Goal: Task Accomplishment & Management: Complete application form

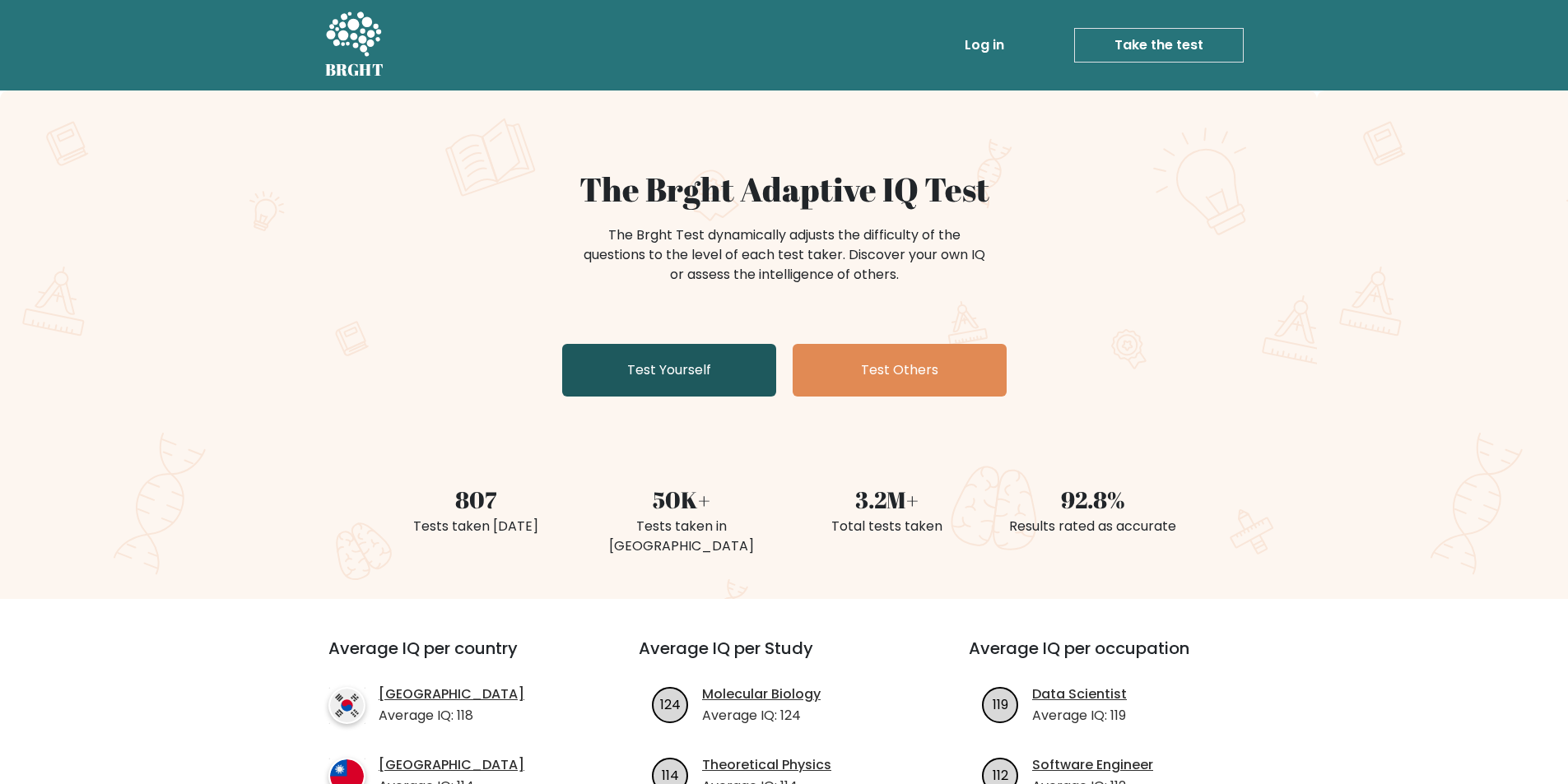
click at [707, 393] on link "Test Yourself" at bounding box center [669, 370] width 214 height 53
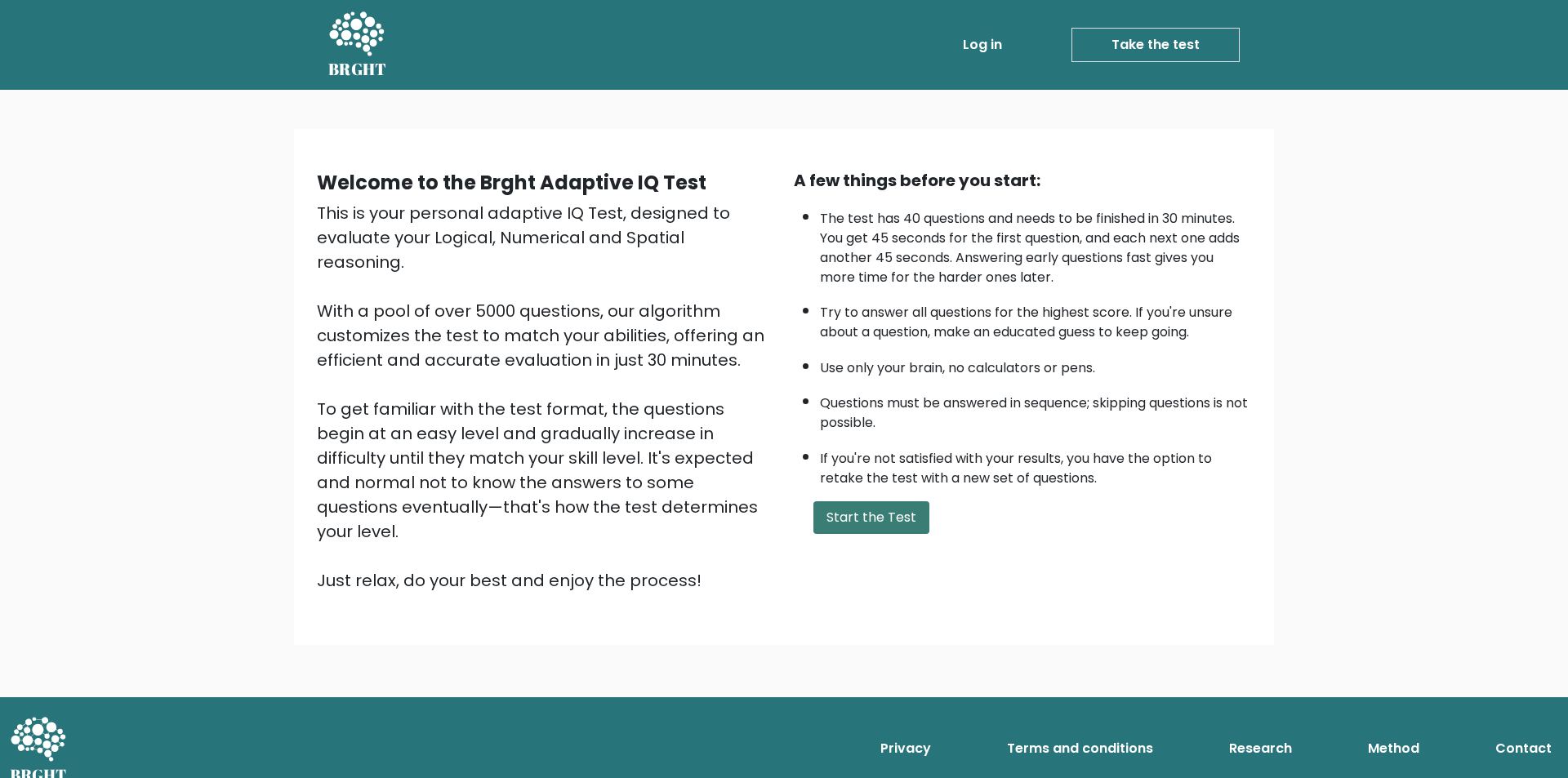
click at [881, 502] on button "Start the Test" at bounding box center [871, 517] width 116 height 33
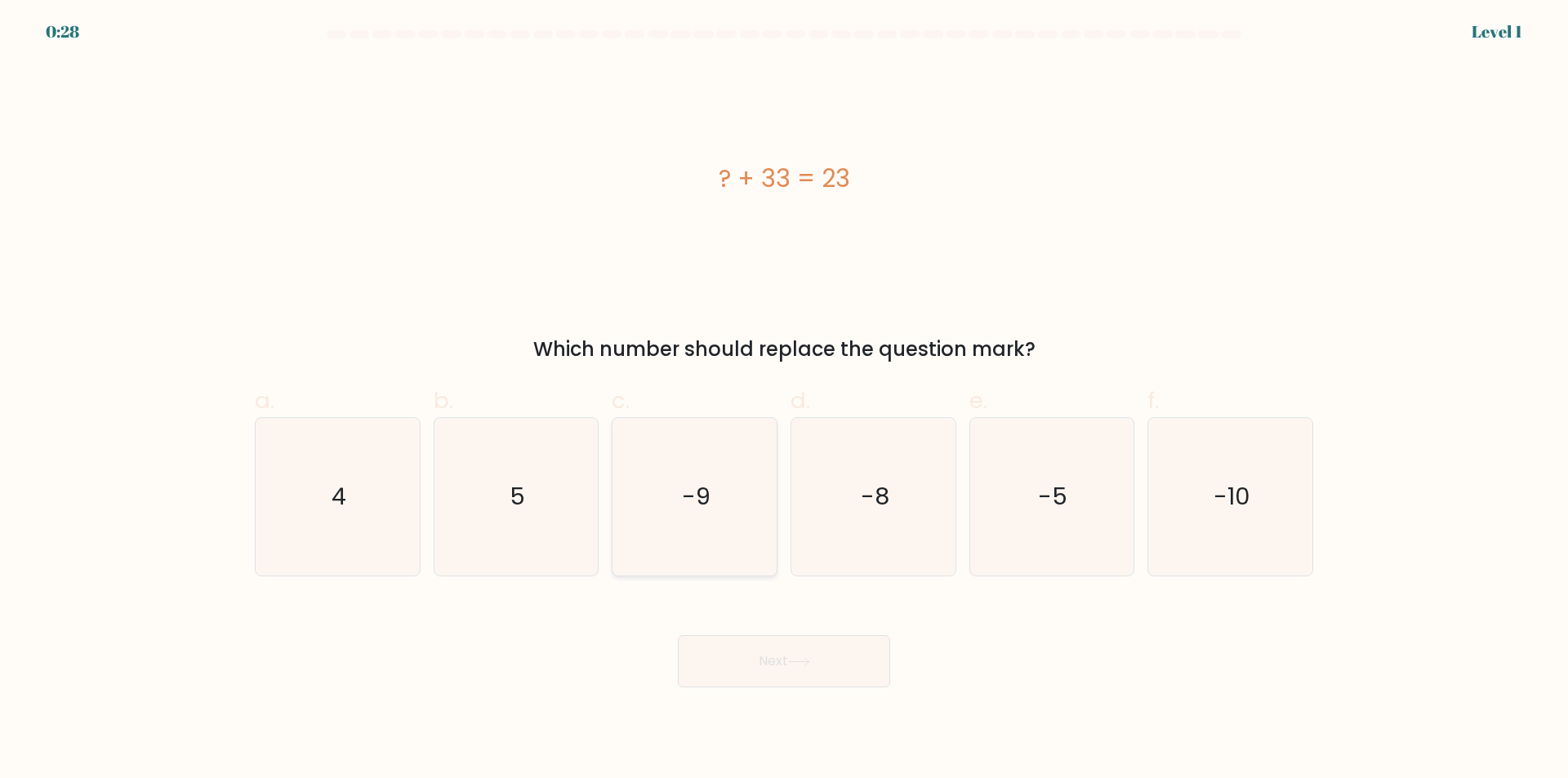
click at [711, 540] on icon "-9" at bounding box center [694, 496] width 157 height 157
click at [784, 400] on input "c. -9" at bounding box center [784, 395] width 1 height 10
radio input "true"
click at [773, 667] on button "Next" at bounding box center [784, 661] width 212 height 52
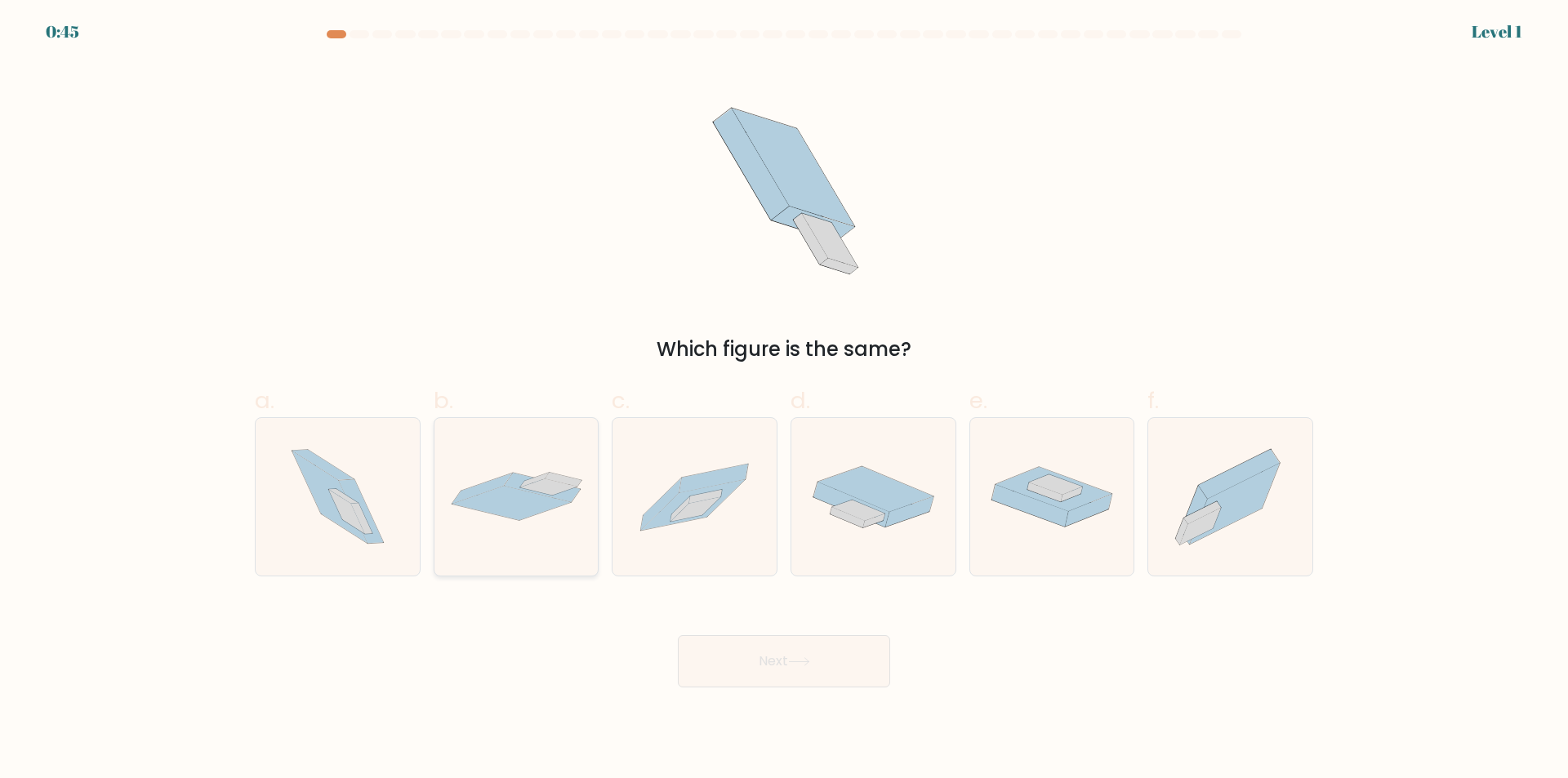
click at [510, 517] on icon at bounding box center [511, 503] width 118 height 34
click at [784, 400] on input "b." at bounding box center [784, 395] width 1 height 10
radio input "true"
click at [797, 706] on body "0:44 Level 1" at bounding box center [784, 389] width 1568 height 778
click at [804, 668] on button "Next" at bounding box center [784, 661] width 212 height 52
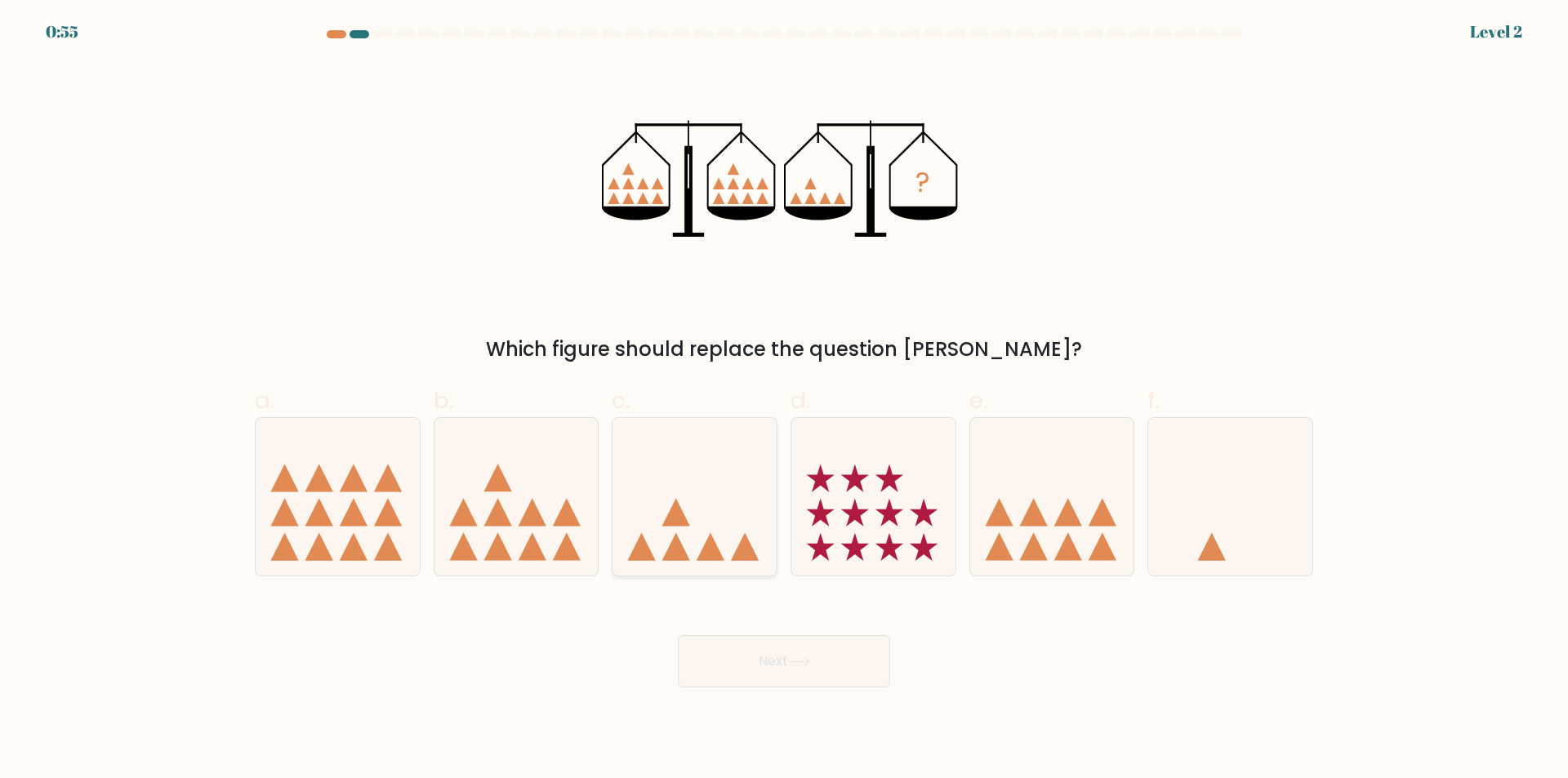
click at [683, 536] on icon at bounding box center [694, 497] width 164 height 136
click at [784, 400] on input "c." at bounding box center [784, 395] width 1 height 10
radio input "true"
click at [770, 655] on button "Next" at bounding box center [784, 661] width 212 height 52
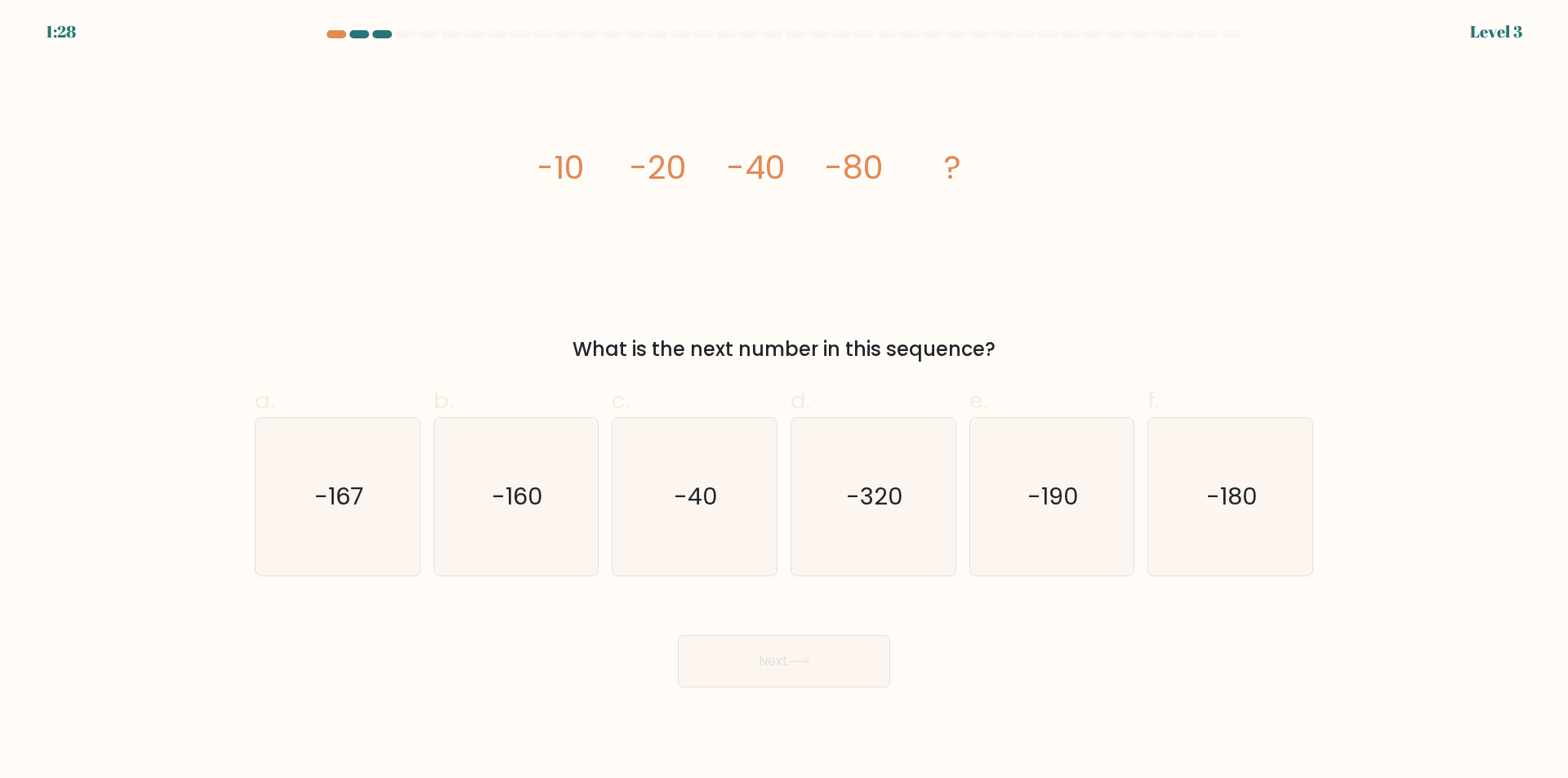
drag, startPoint x: 498, startPoint y: 507, endPoint x: 701, endPoint y: 600, distance: 223.3
click at [498, 506] on text "-160" at bounding box center [517, 497] width 51 height 33
click at [784, 400] on input "b. -160" at bounding box center [784, 395] width 1 height 10
radio input "true"
click at [818, 662] on button "Next" at bounding box center [784, 661] width 212 height 52
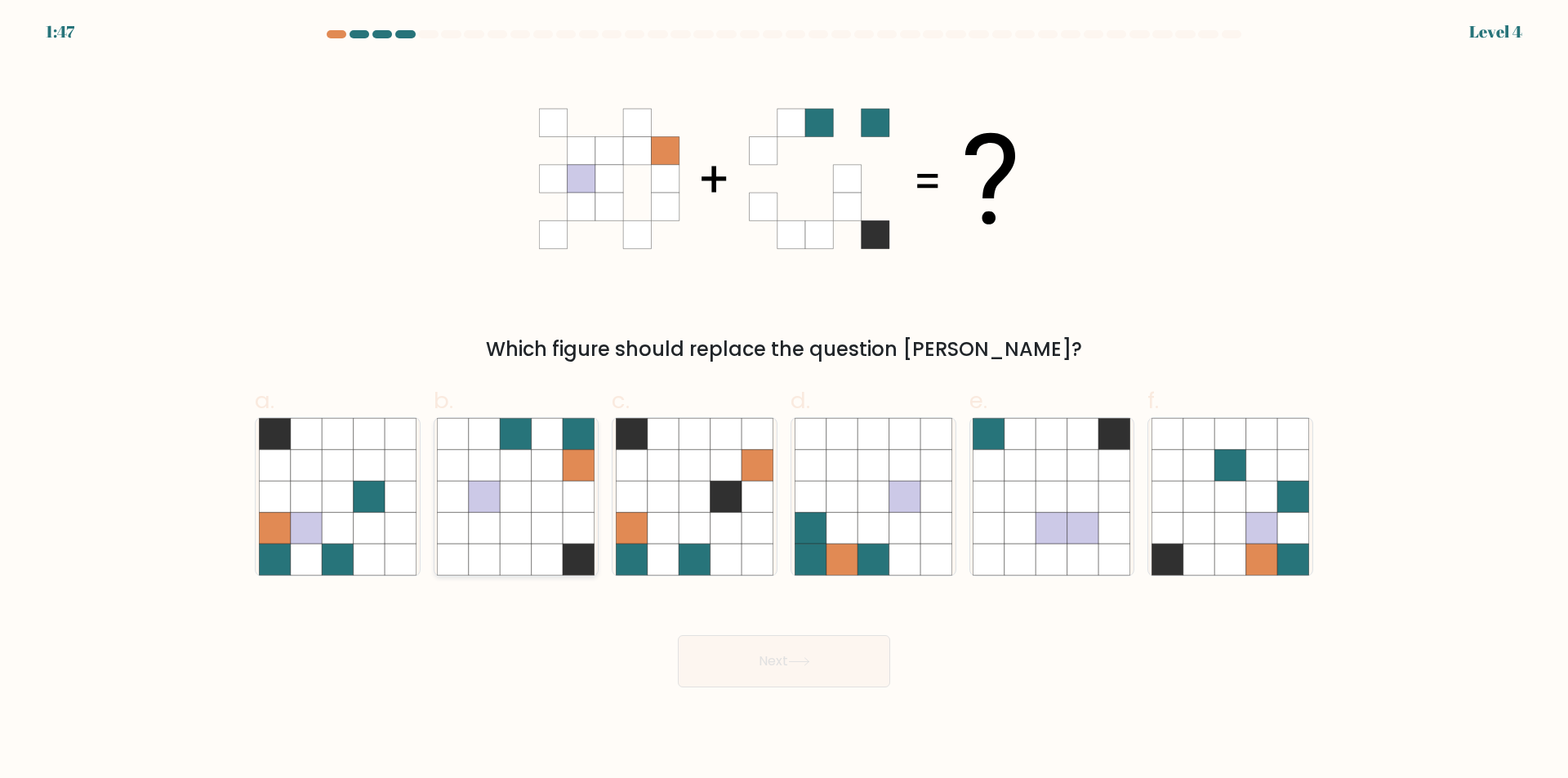
click at [535, 501] on icon at bounding box center [547, 496] width 31 height 31
click at [784, 400] on input "b." at bounding box center [784, 395] width 1 height 10
radio input "true"
click at [828, 659] on button "Next" at bounding box center [784, 661] width 212 height 52
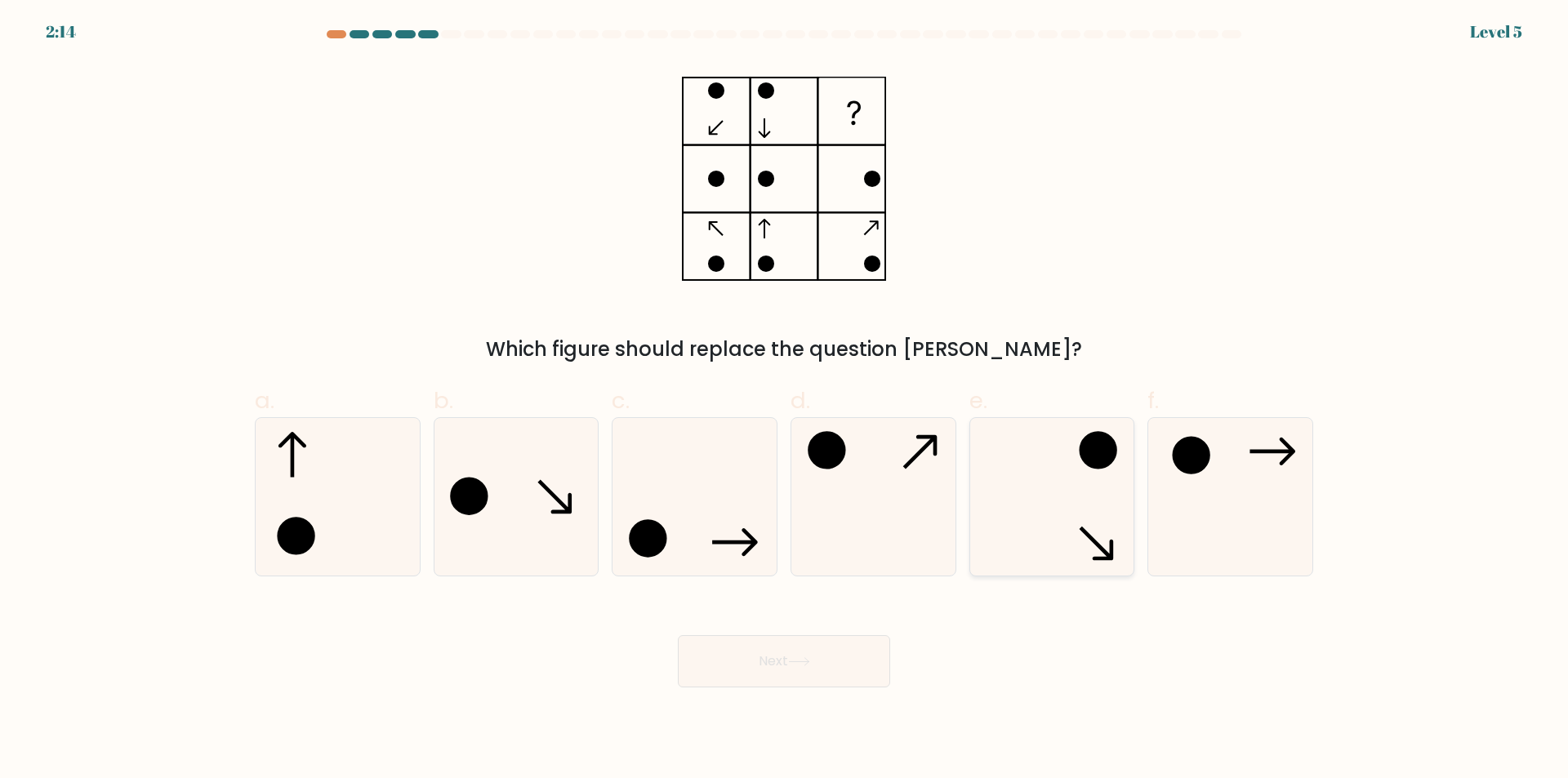
click at [1096, 530] on icon at bounding box center [1051, 496] width 157 height 157
click at [784, 400] on input "e." at bounding box center [784, 395] width 1 height 10
radio input "true"
click at [790, 648] on button "Next" at bounding box center [784, 661] width 212 height 52
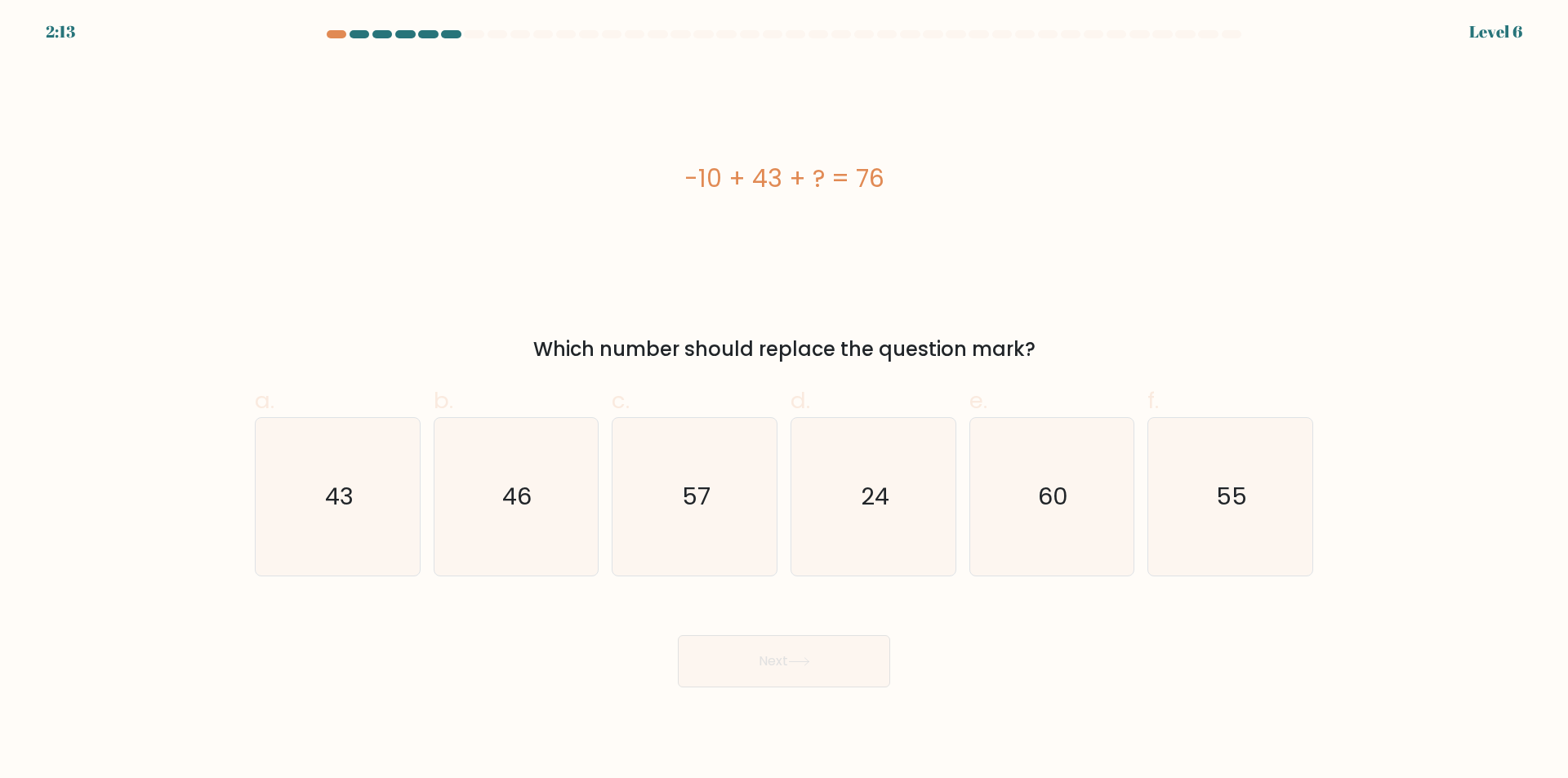
click at [789, 676] on button "Next" at bounding box center [784, 661] width 212 height 52
click at [360, 510] on icon "43" at bounding box center [337, 496] width 157 height 157
click at [784, 400] on input "a. 43" at bounding box center [784, 395] width 1 height 10
radio input "true"
drag, startPoint x: 758, startPoint y: 637, endPoint x: 761, endPoint y: 648, distance: 11.4
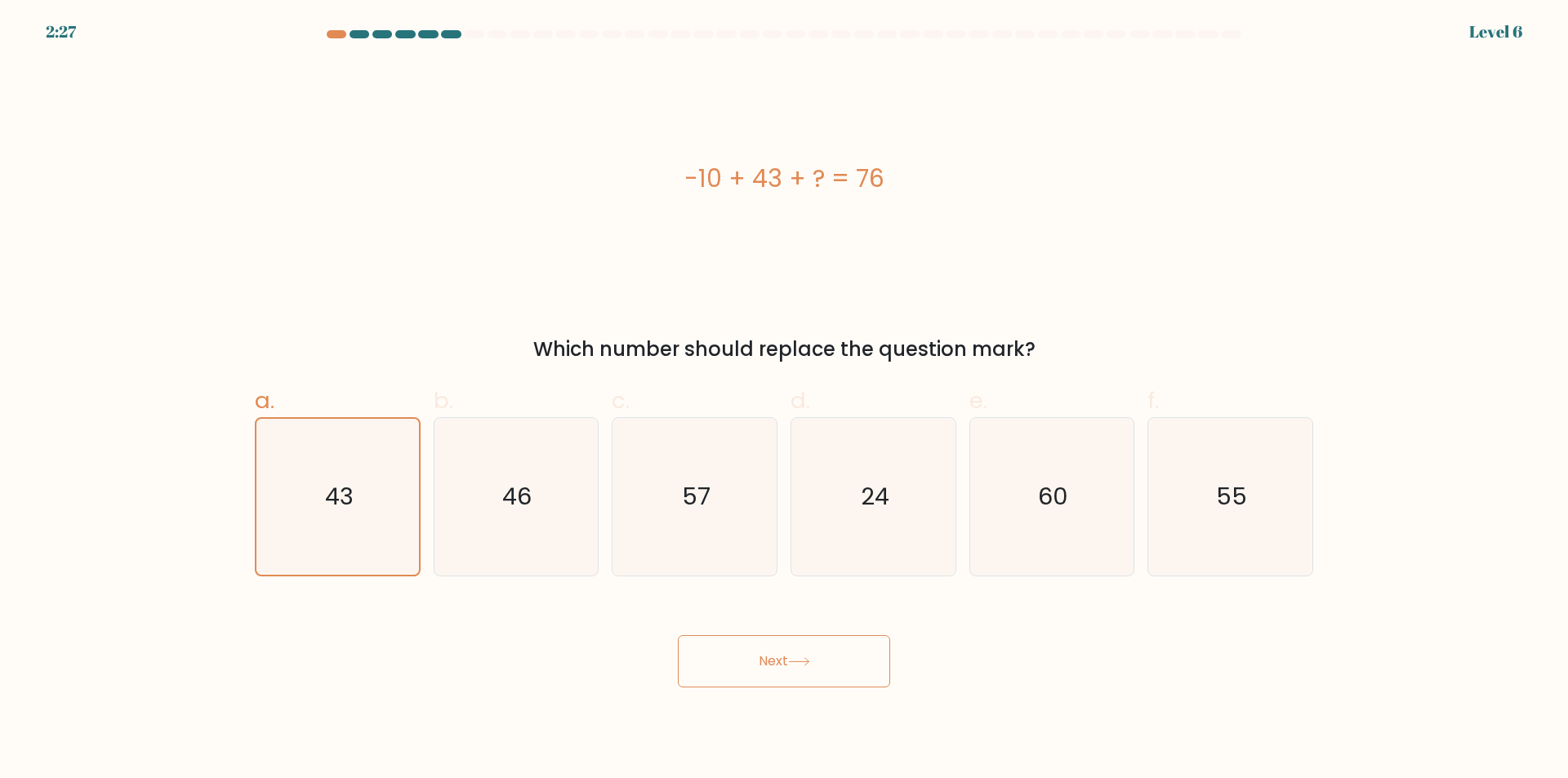
click at [759, 637] on button "Next" at bounding box center [784, 661] width 212 height 52
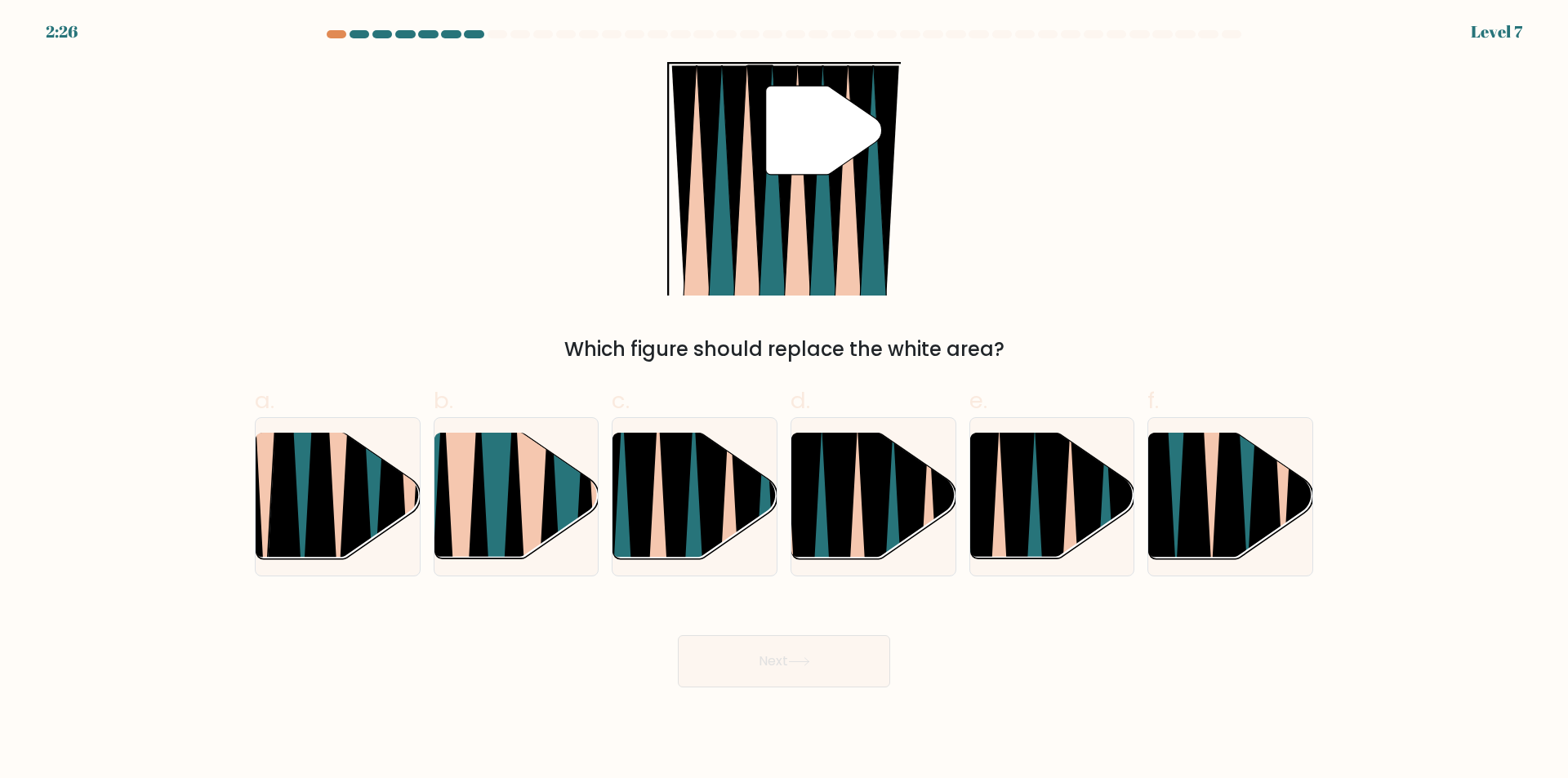
click at [771, 663] on button "Next" at bounding box center [784, 661] width 212 height 52
click at [763, 600] on div "Next" at bounding box center [784, 641] width 1078 height 91
click at [677, 502] on icon at bounding box center [677, 569] width 36 height 327
click at [784, 400] on input "c." at bounding box center [784, 395] width 1 height 10
radio input "true"
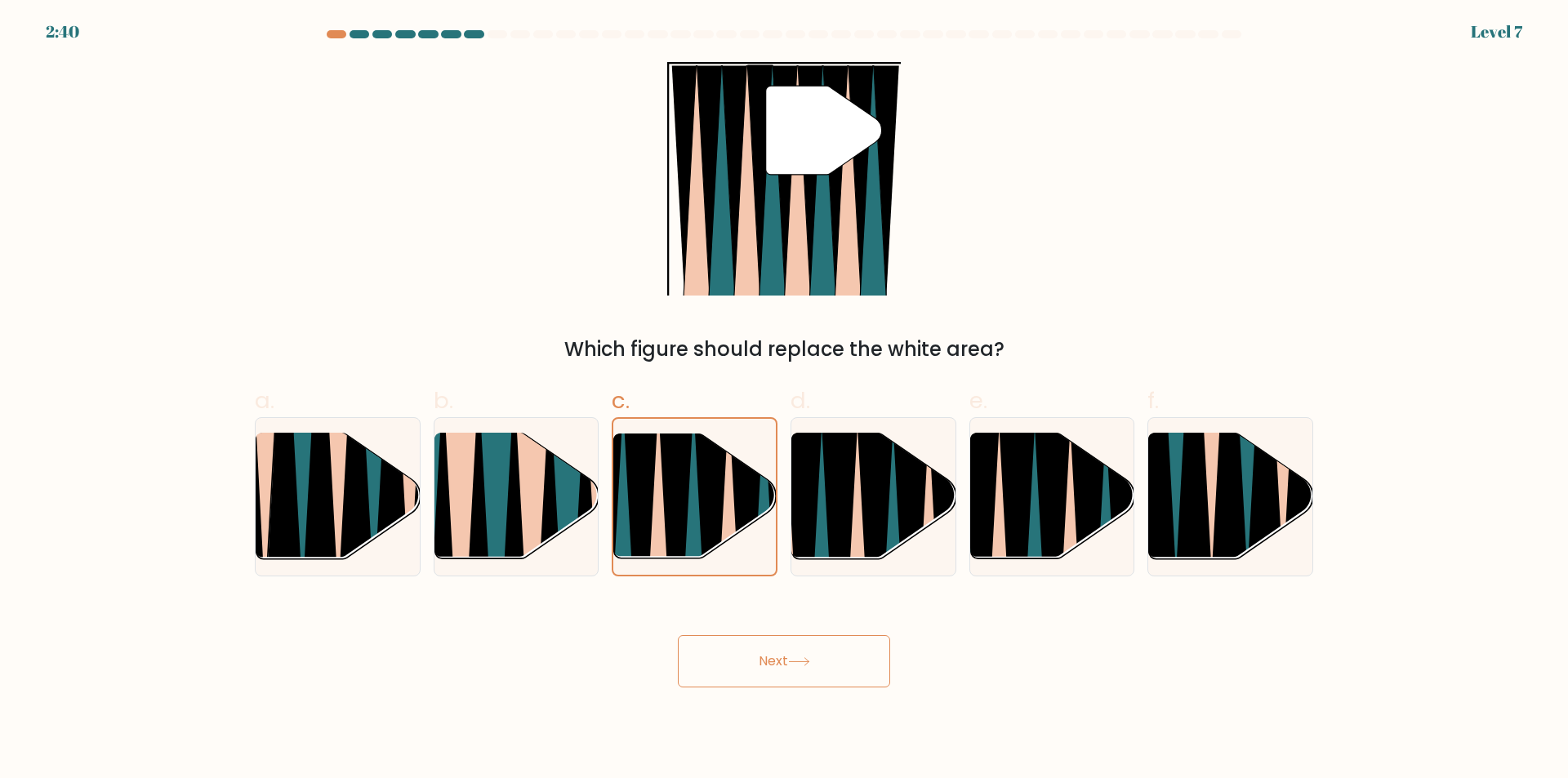
click at [802, 709] on body "2:40 Level 7" at bounding box center [784, 389] width 1568 height 778
click at [800, 663] on icon at bounding box center [798, 662] width 22 height 9
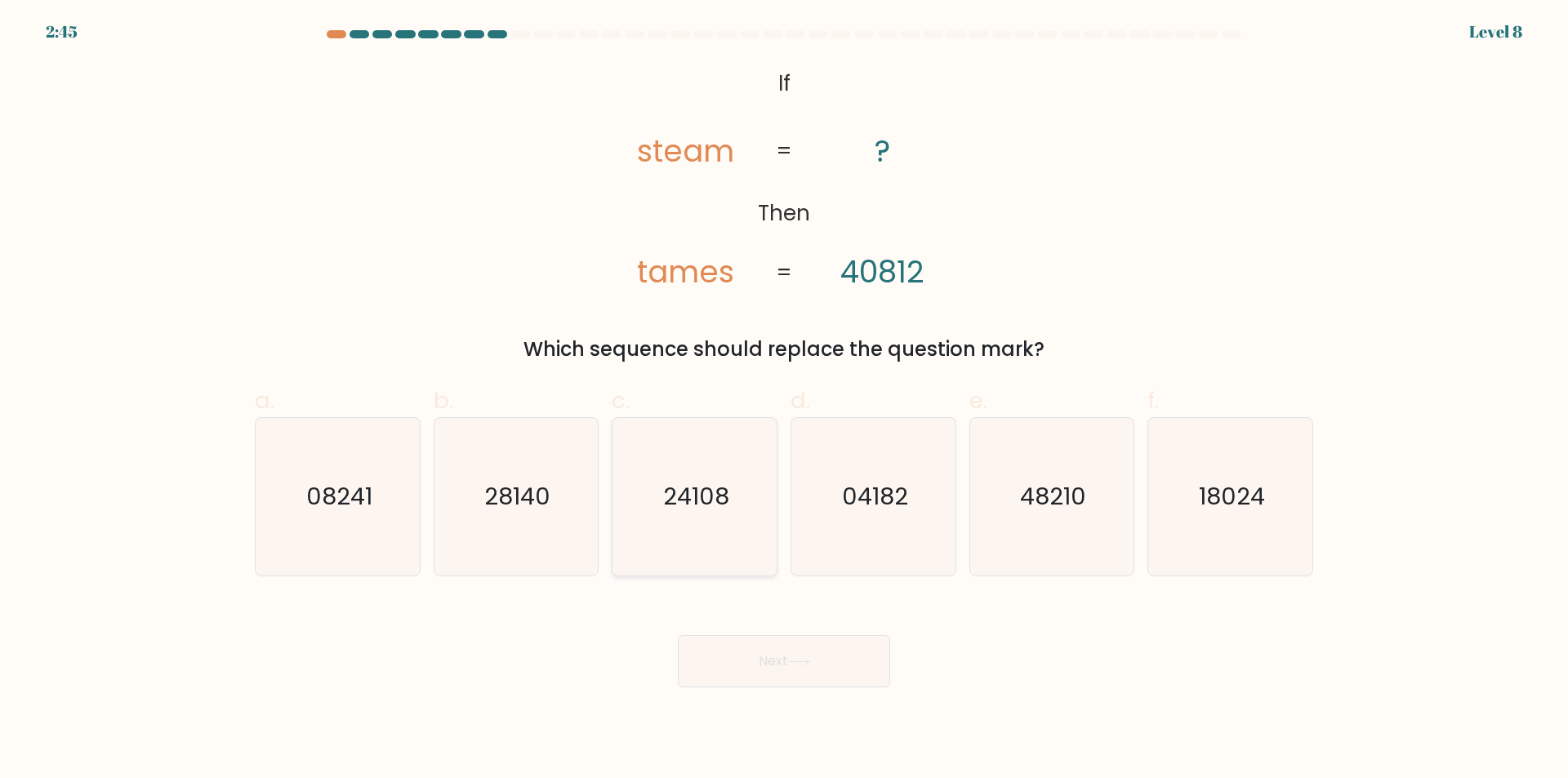
click at [673, 487] on text "24108" at bounding box center [696, 497] width 66 height 33
click at [784, 400] on input "c. 24108" at bounding box center [784, 395] width 1 height 10
radio input "true"
click at [802, 656] on button "Next" at bounding box center [784, 661] width 212 height 52
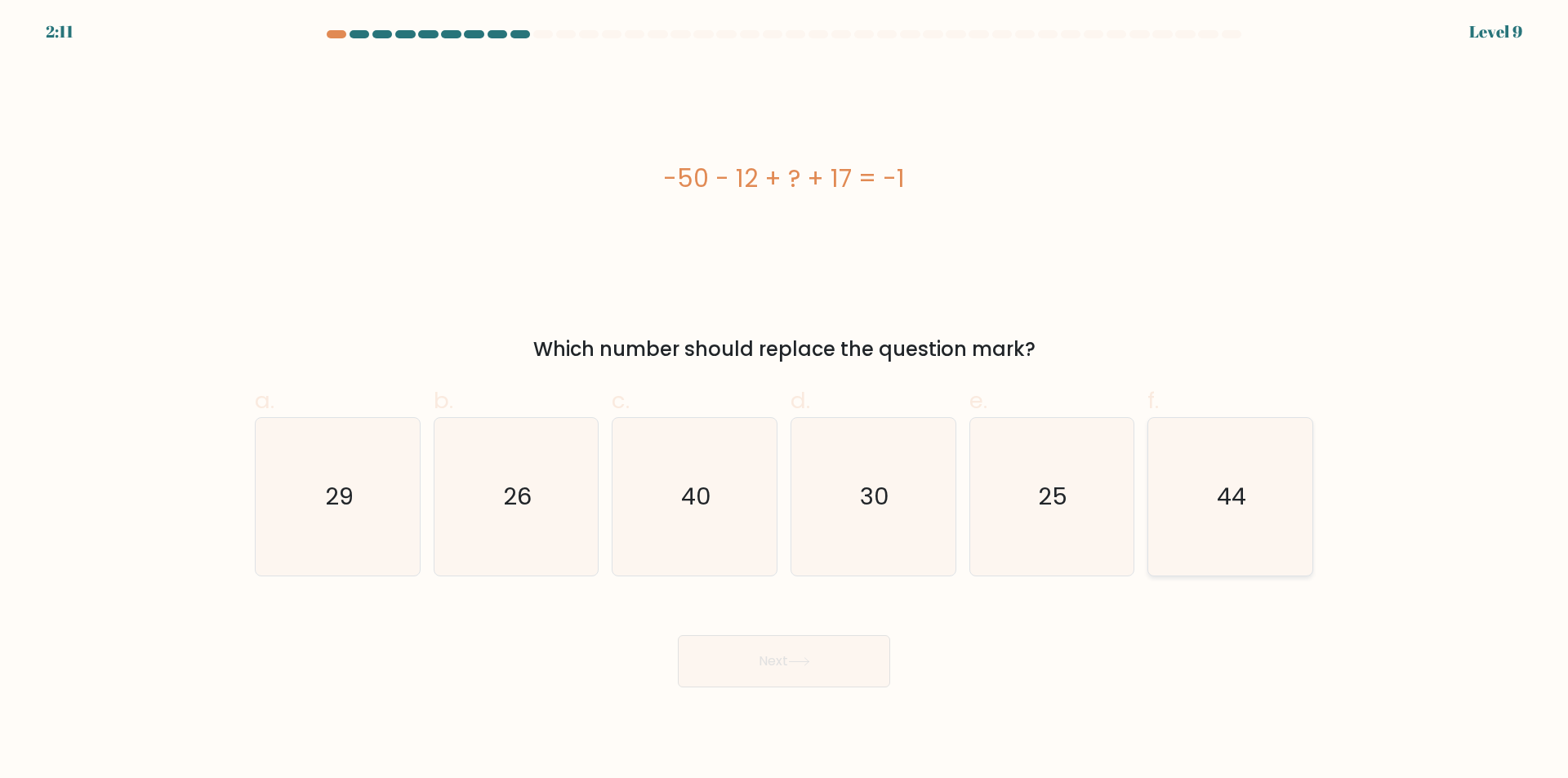
click at [1211, 485] on icon "44" at bounding box center [1230, 496] width 157 height 157
click at [784, 400] on input "f. 44" at bounding box center [784, 395] width 1 height 10
radio input "true"
click at [821, 661] on button "Next" at bounding box center [784, 661] width 212 height 52
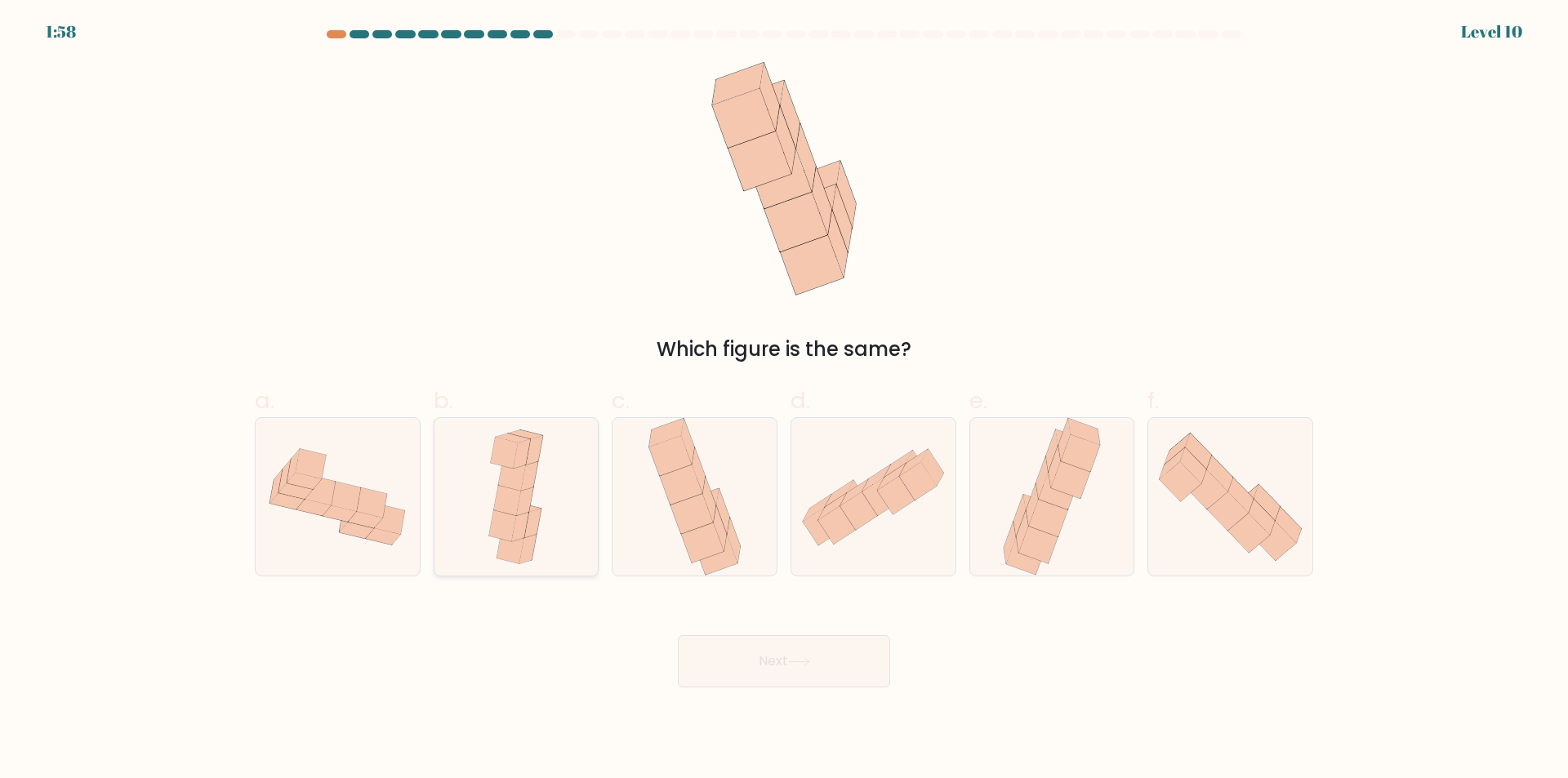
click at [514, 541] on icon at bounding box center [521, 527] width 17 height 30
click at [784, 400] on input "b." at bounding box center [784, 395] width 1 height 10
radio input "true"
click at [289, 548] on icon at bounding box center [337, 496] width 164 height 123
click at [784, 400] on input "a." at bounding box center [784, 395] width 1 height 10
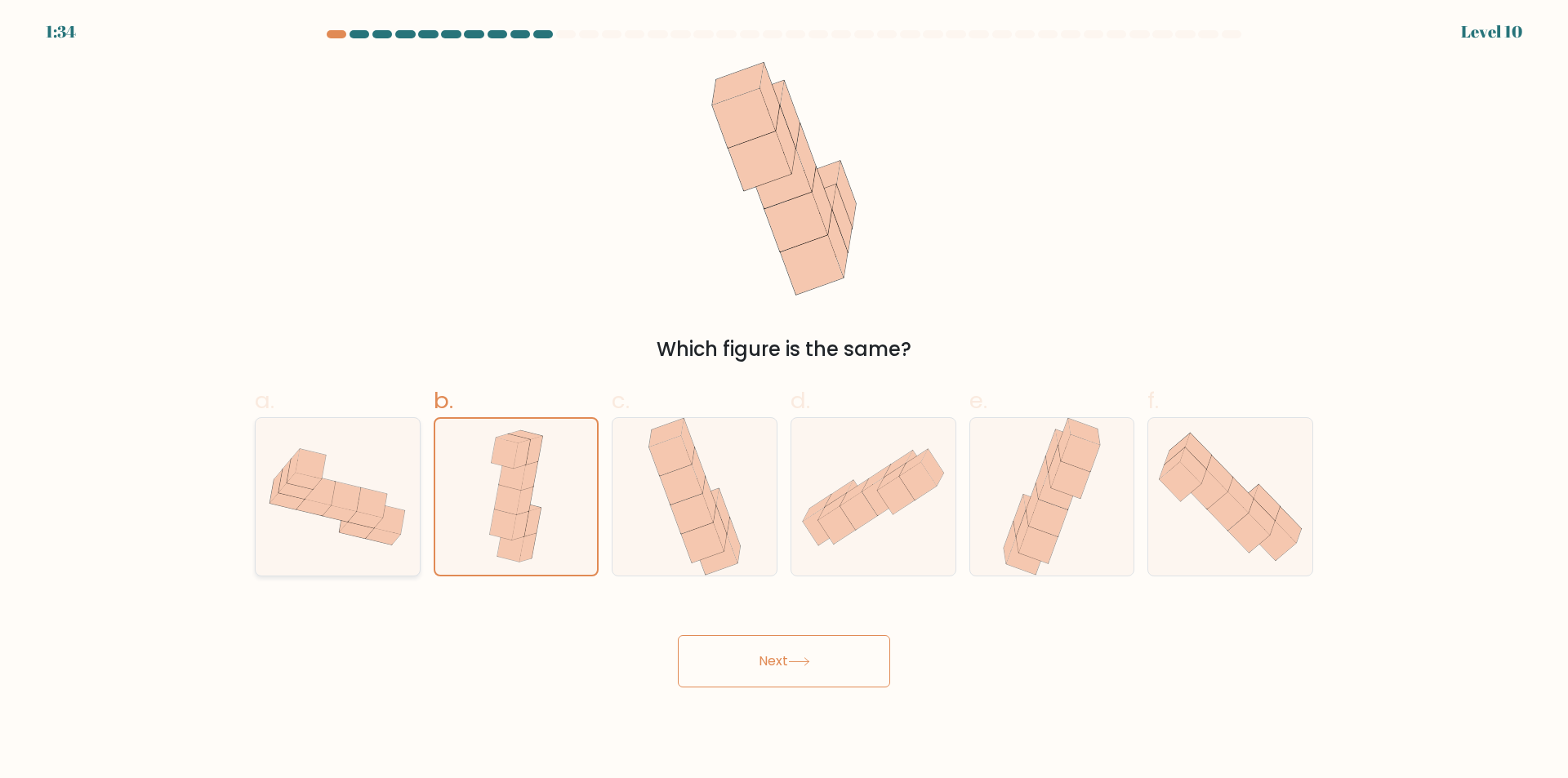
radio input "true"
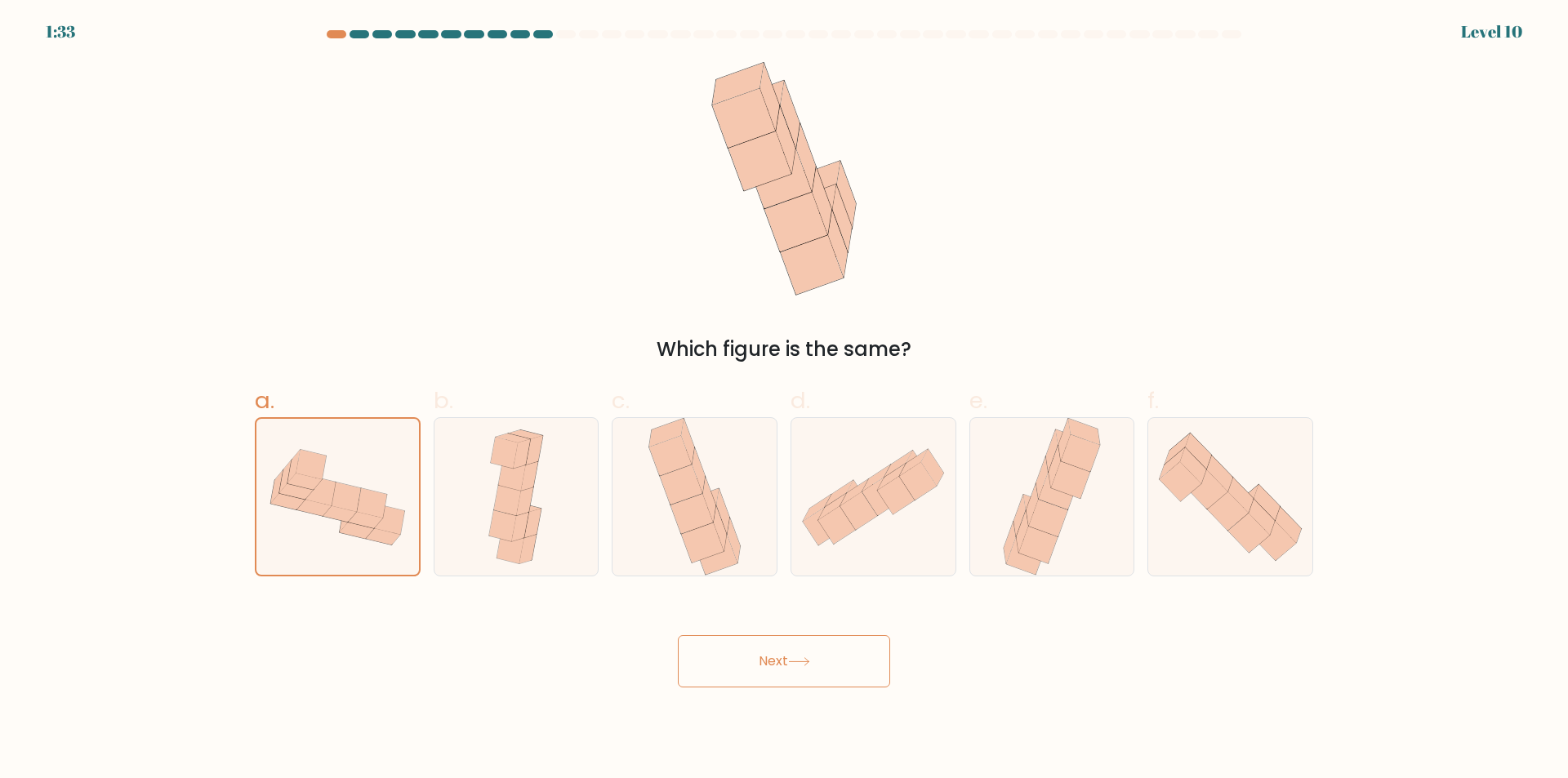
click at [840, 671] on button "Next" at bounding box center [784, 661] width 212 height 52
click at [824, 663] on button "Next" at bounding box center [784, 661] width 212 height 52
click at [782, 663] on button "Next" at bounding box center [784, 661] width 212 height 52
click at [747, 662] on button "Next" at bounding box center [784, 661] width 212 height 52
click at [322, 536] on icon at bounding box center [337, 496] width 163 height 123
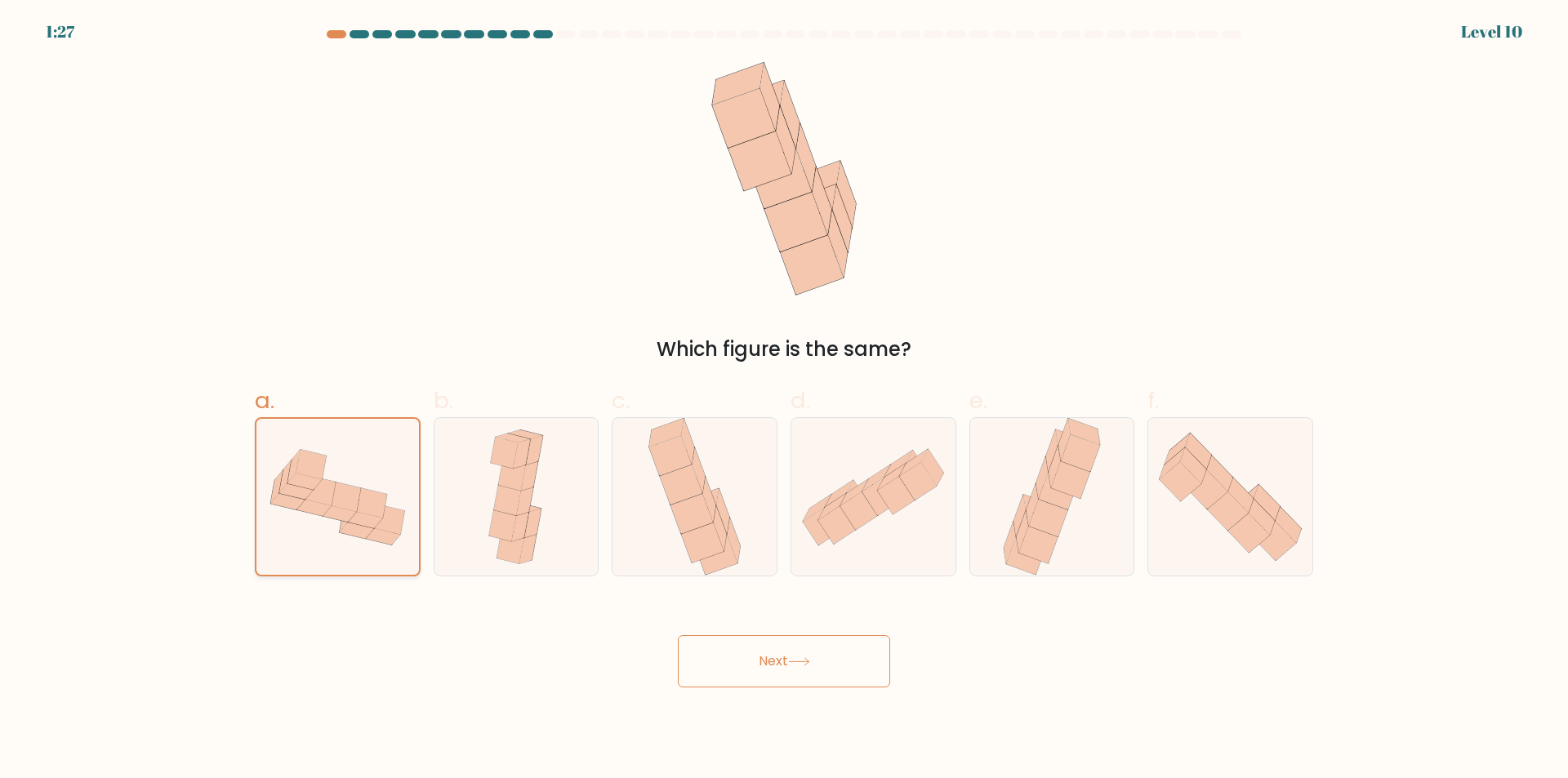
click at [784, 400] on input "a." at bounding box center [784, 395] width 1 height 10
click at [748, 655] on button "Next" at bounding box center [784, 661] width 212 height 52
click at [428, 496] on div "b." at bounding box center [517, 480] width 179 height 193
click at [559, 523] on div at bounding box center [517, 496] width 166 height 159
click at [784, 400] on input "b." at bounding box center [784, 395] width 1 height 10
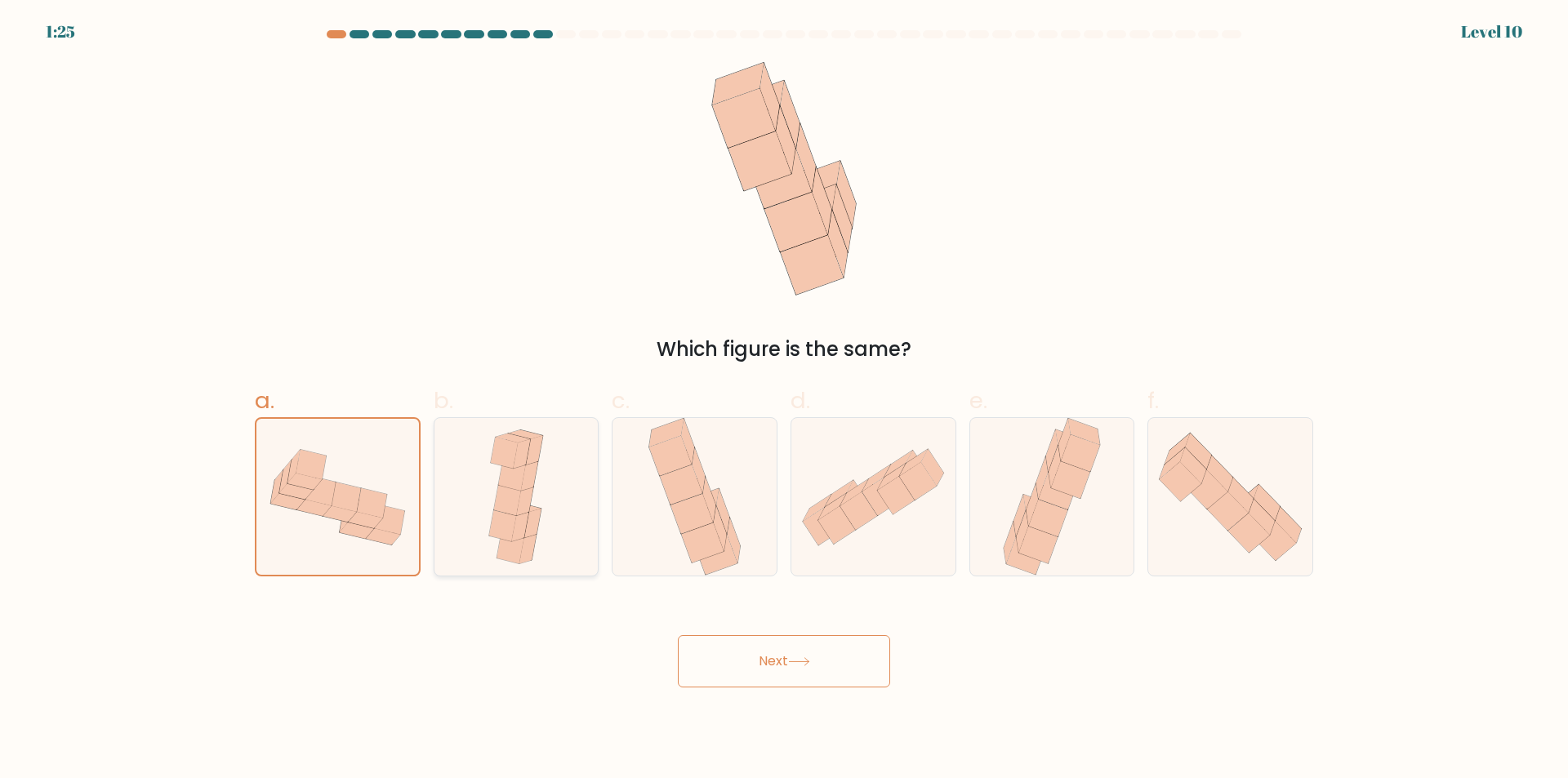
radio input "true"
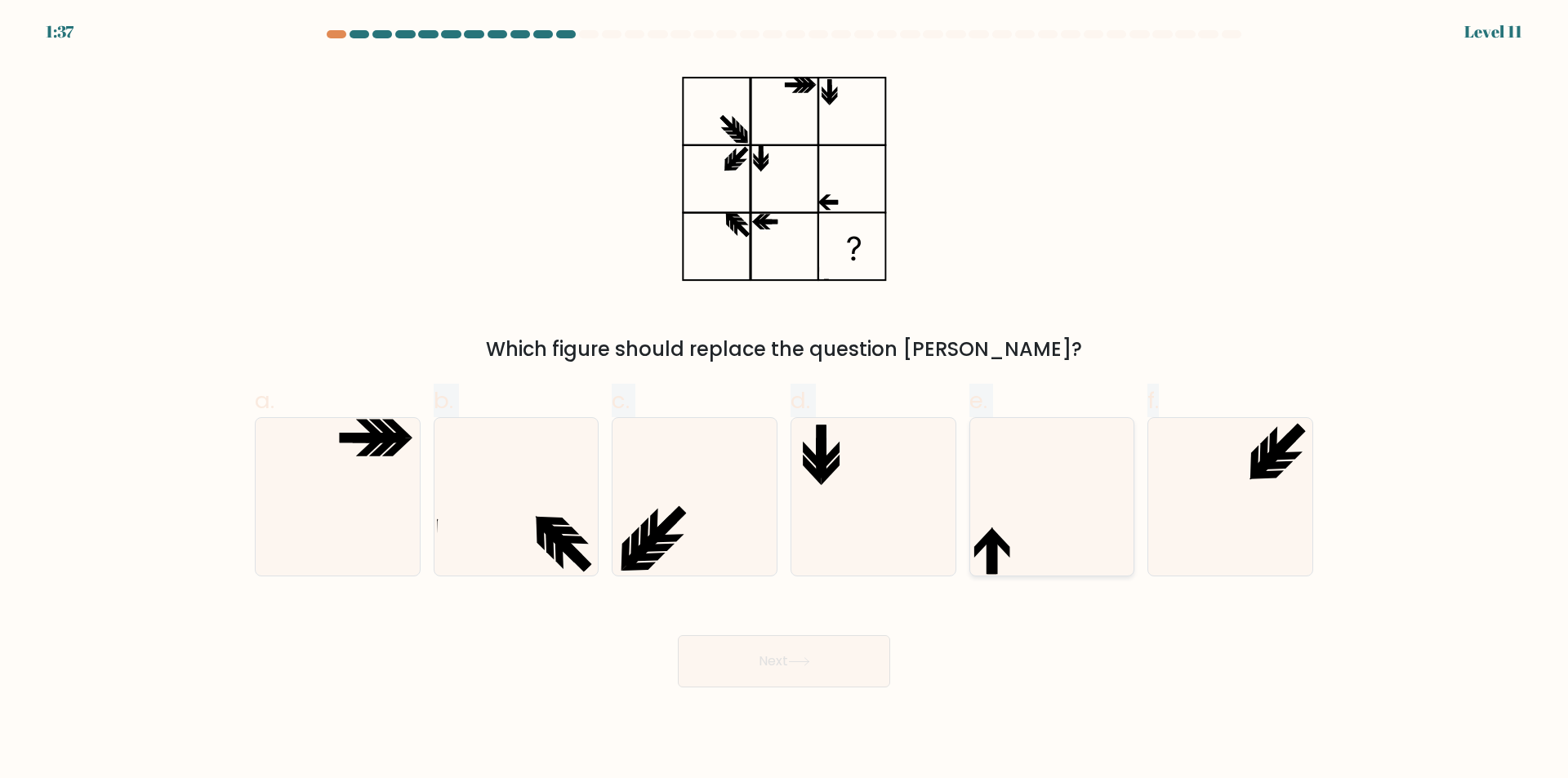
click at [1084, 545] on icon at bounding box center [1051, 496] width 157 height 157
click at [784, 400] on input "e." at bounding box center [784, 395] width 1 height 10
radio input "true"
click at [844, 663] on button "Next" at bounding box center [784, 661] width 212 height 52
